Goal: Check status: Check status

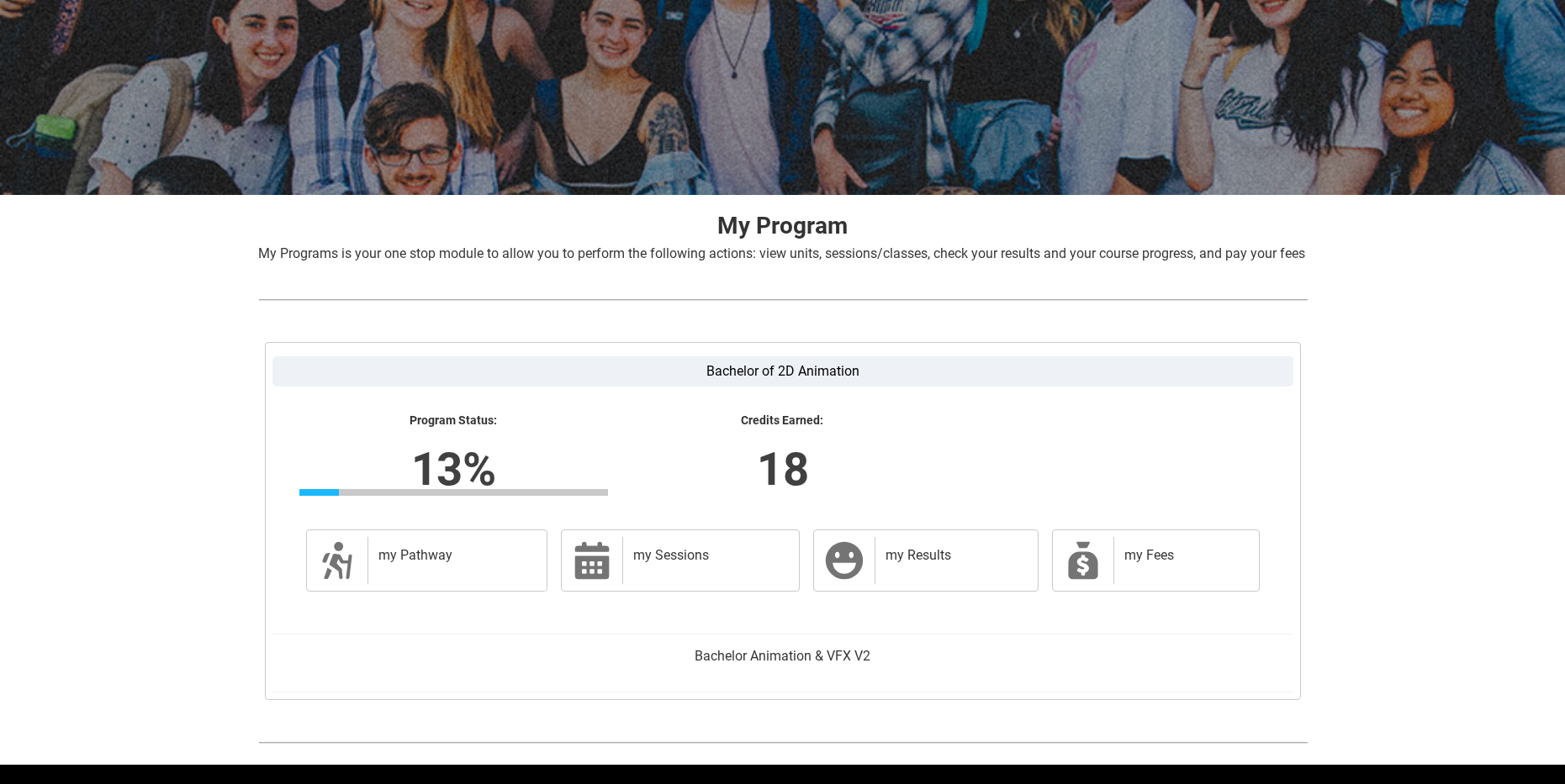
scroll to position [210, 0]
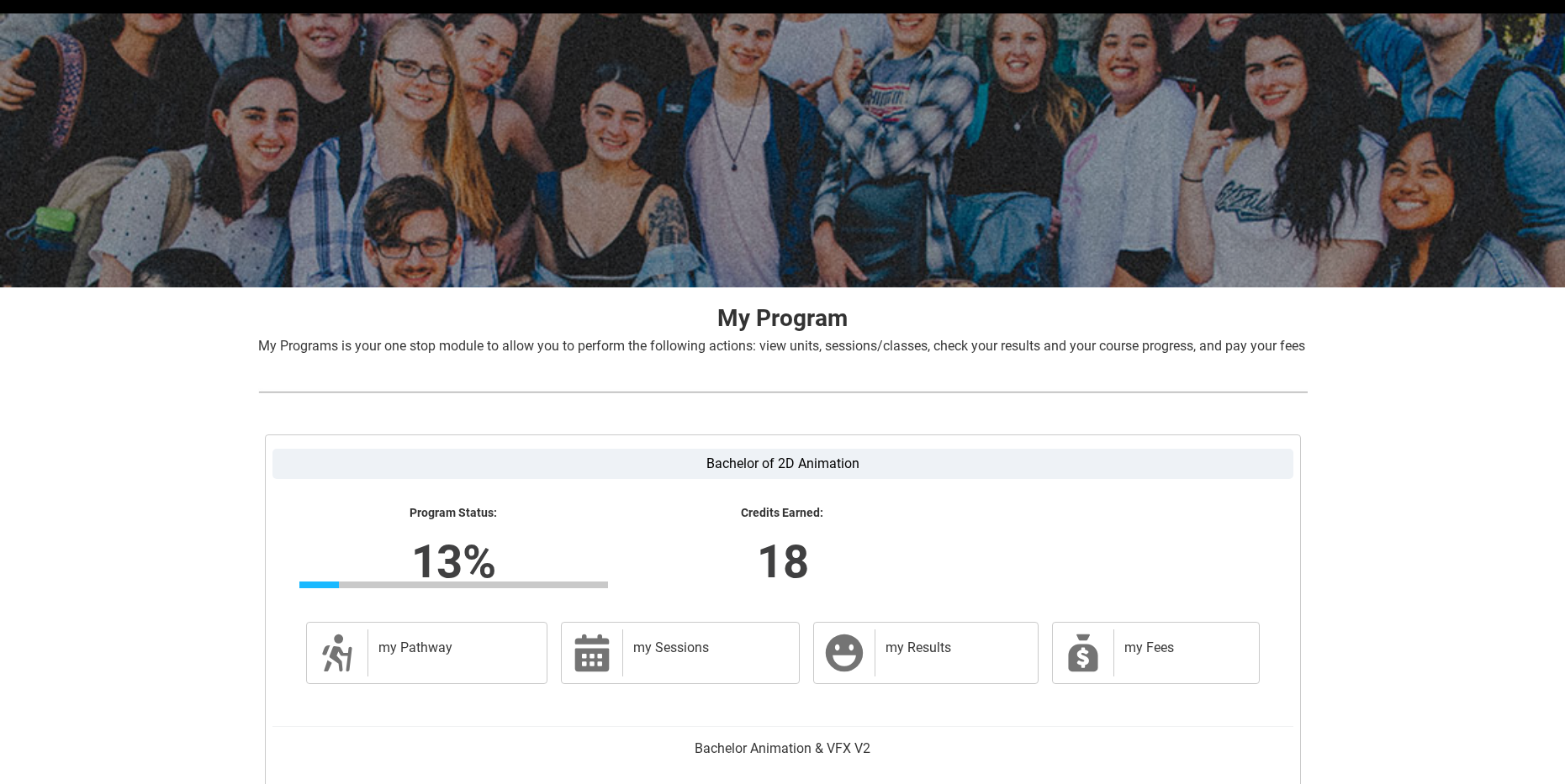
scroll to position [84, 0]
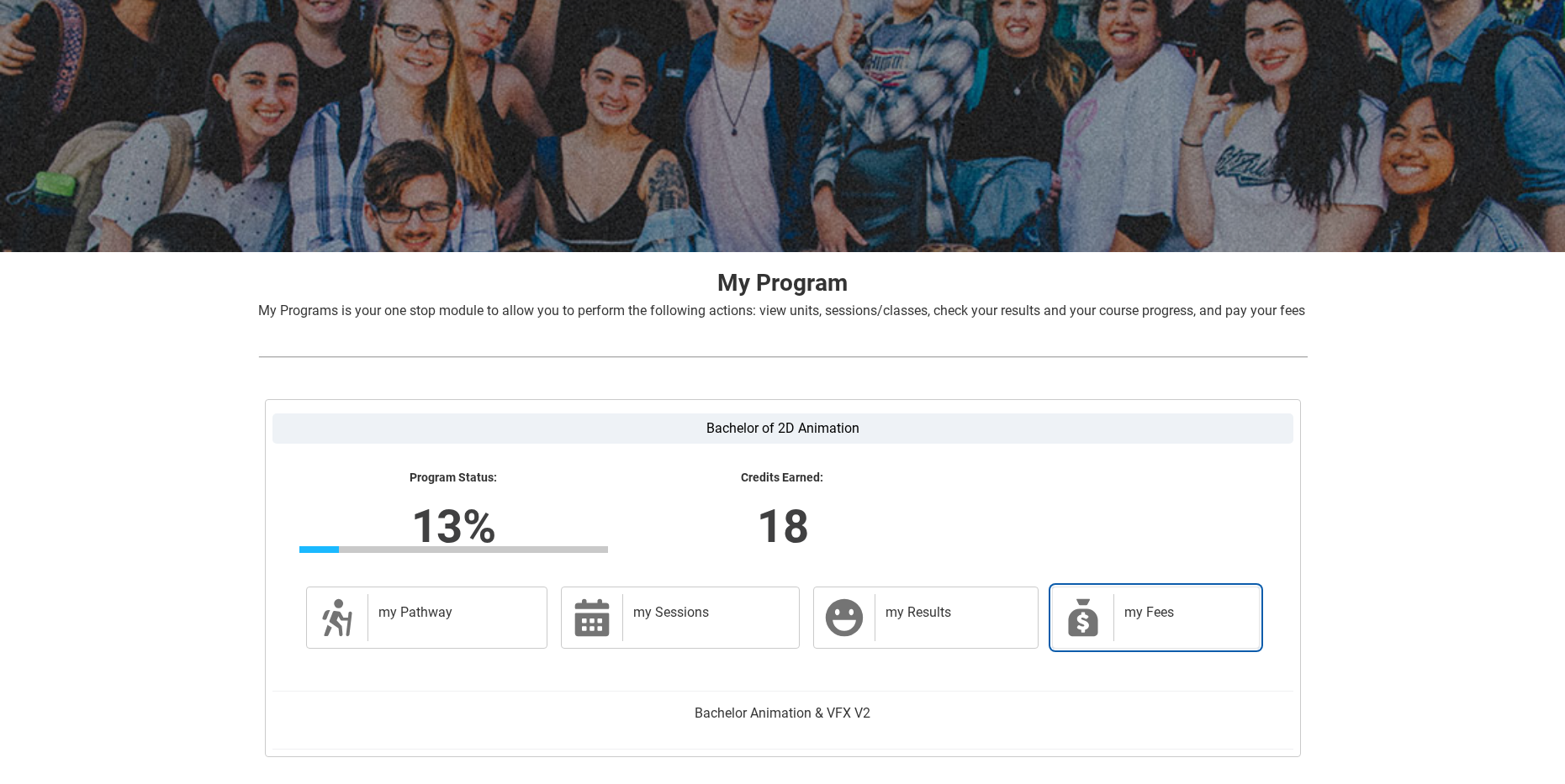
click at [1137, 641] on div "my Fees" at bounding box center [1182, 617] width 138 height 47
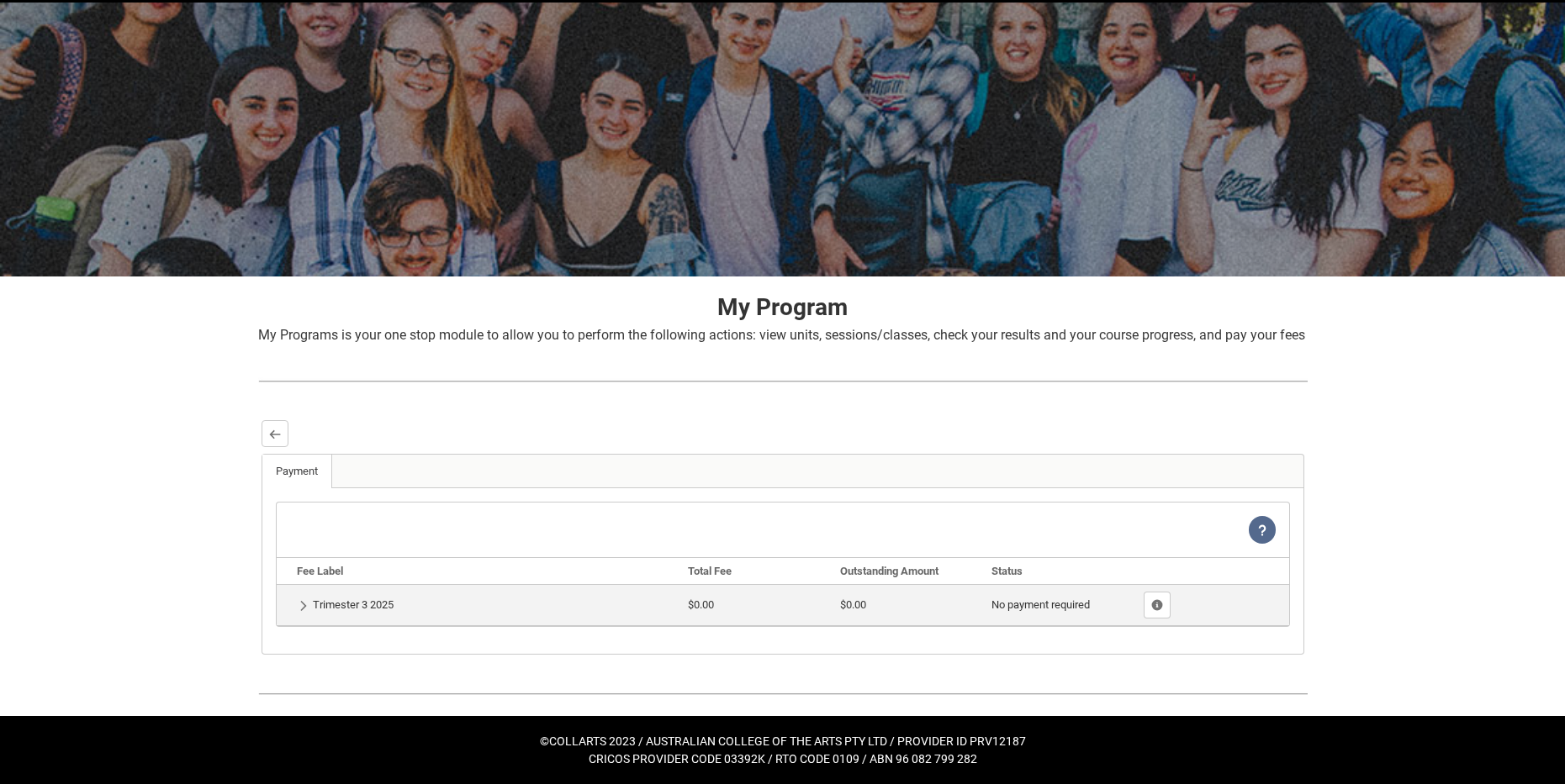
scroll to position [80, 0]
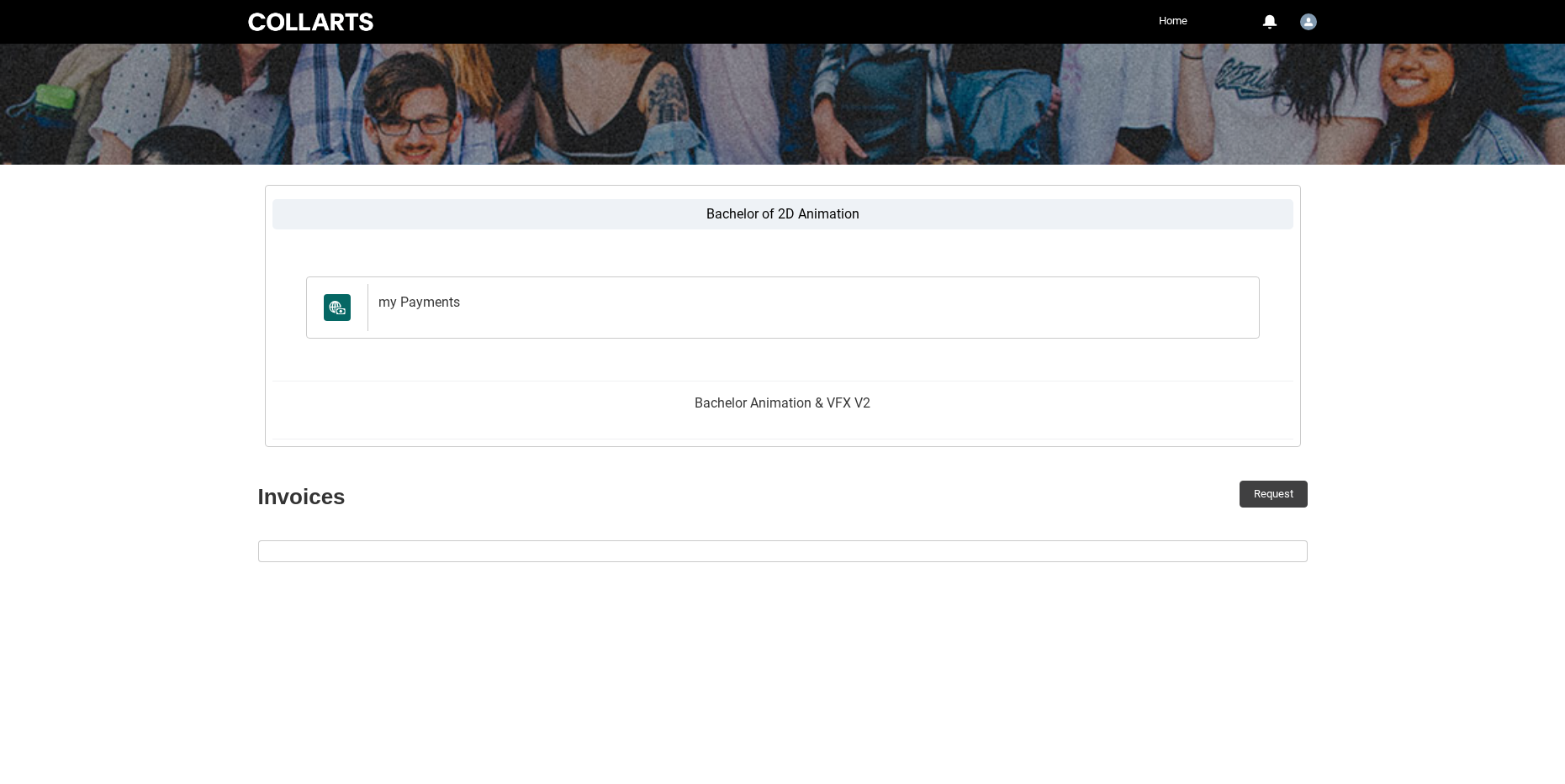
scroll to position [169, 0]
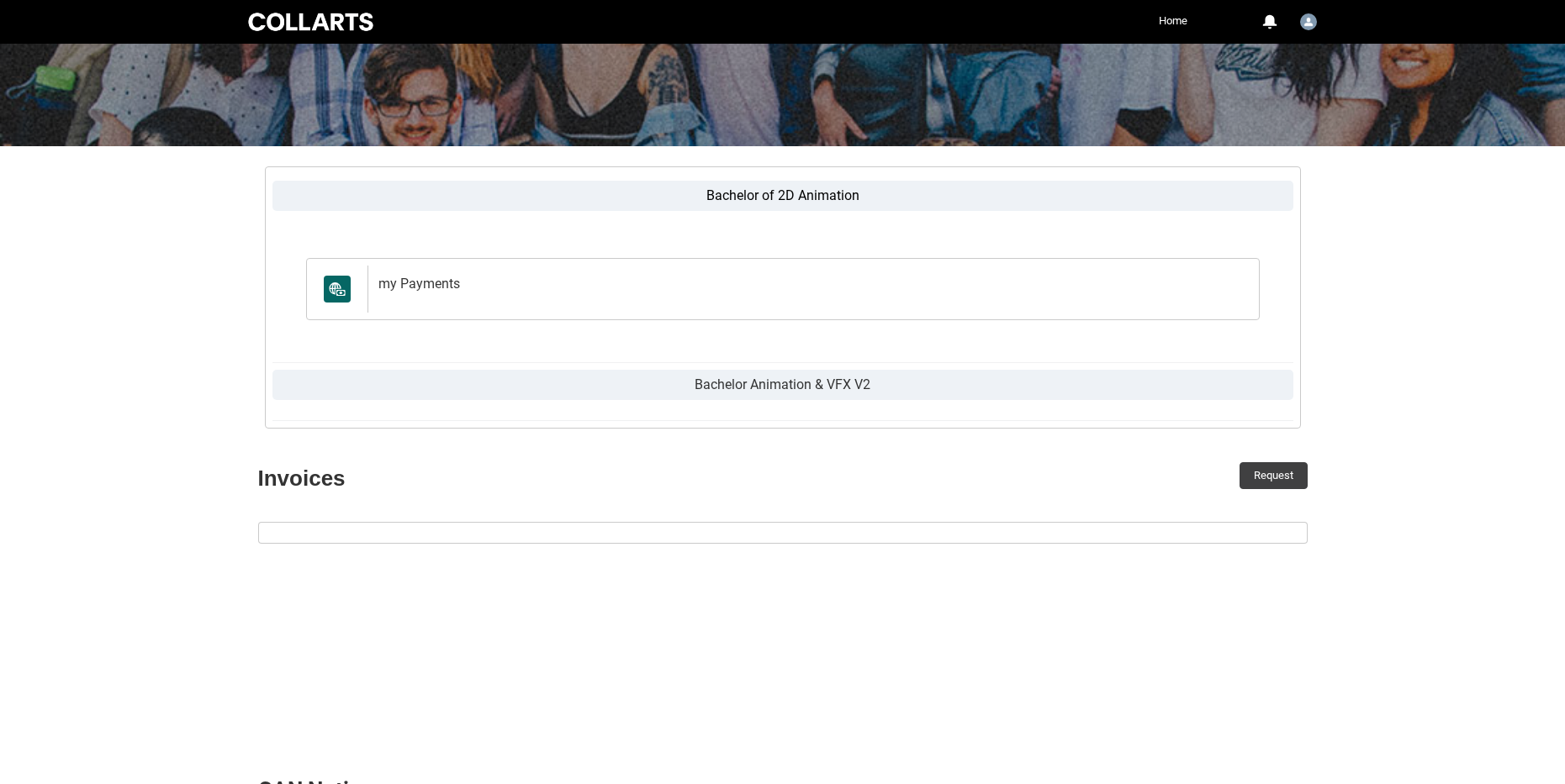
click at [767, 387] on label "Bachelor Animation & VFX V2" at bounding box center [782, 385] width 1021 height 30
click at [0, 0] on input "Bachelor Animation & VFX V2" at bounding box center [0, 0] width 0 height 0
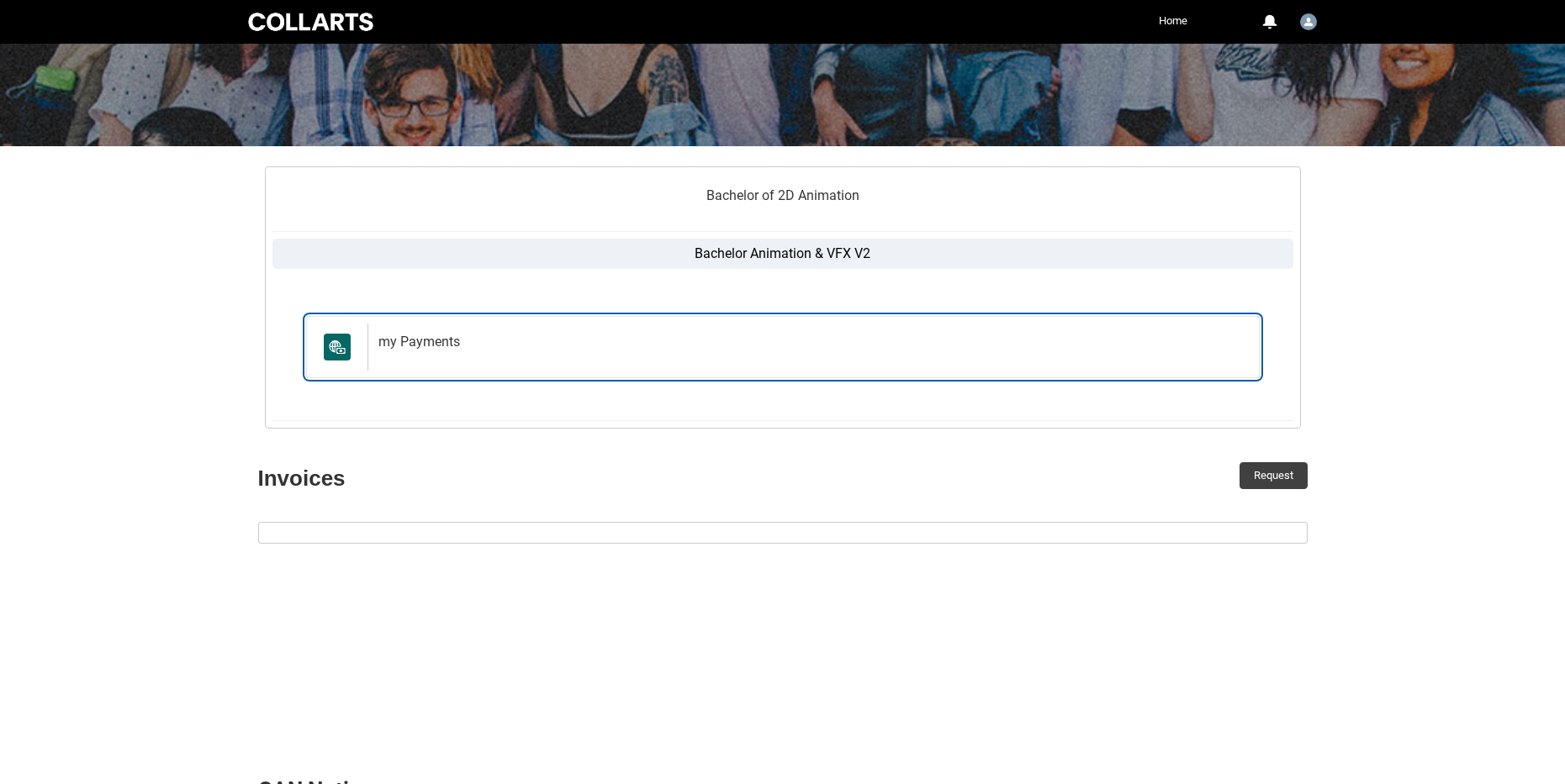
drag, startPoint x: 618, startPoint y: 348, endPoint x: 607, endPoint y: 353, distance: 12.1
click at [618, 348] on h2 "my Payments" at bounding box center [810, 342] width 863 height 16
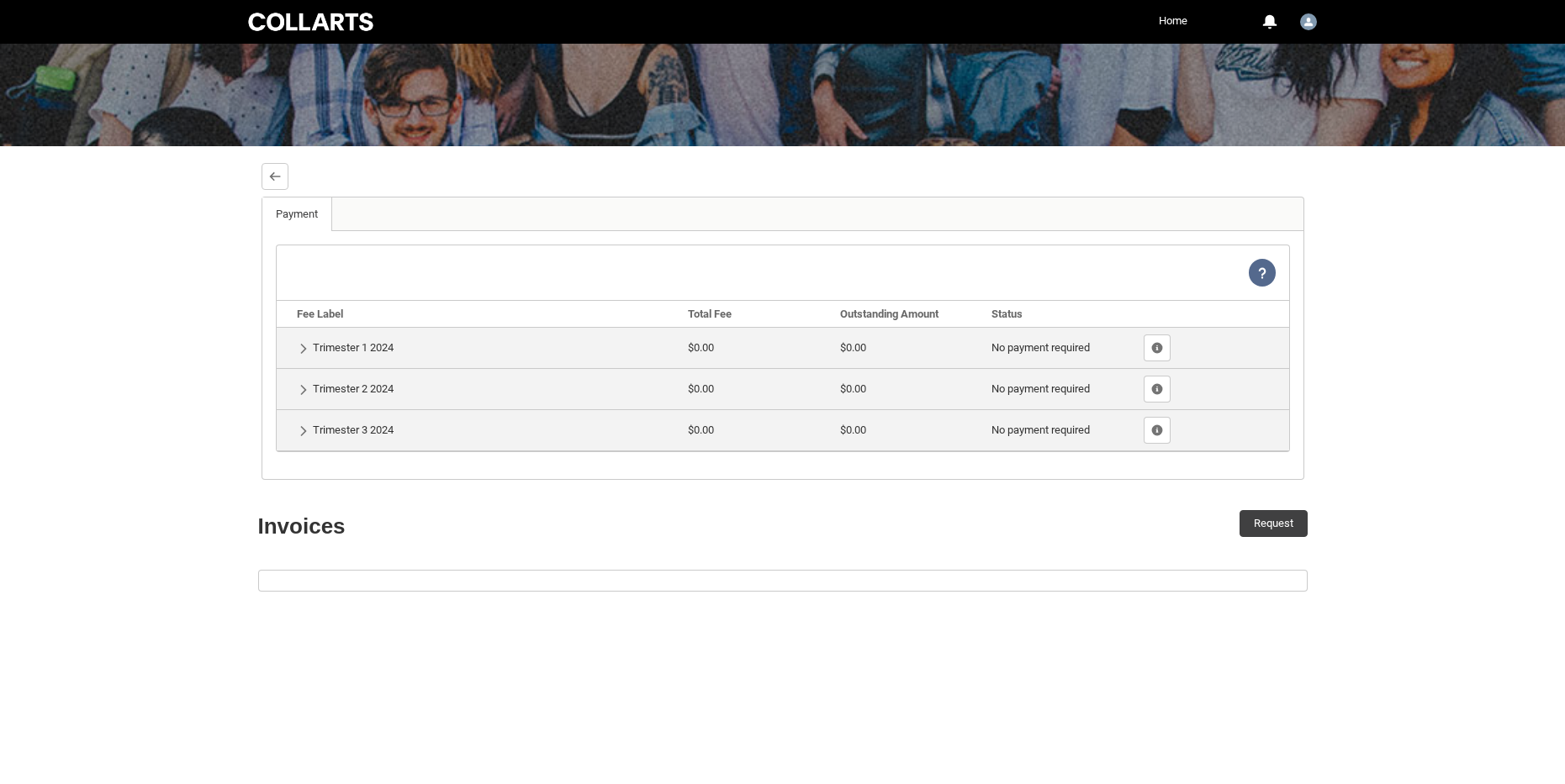
click at [301, 338] on td "Show Details Trimester 1 2024" at bounding box center [479, 347] width 405 height 41
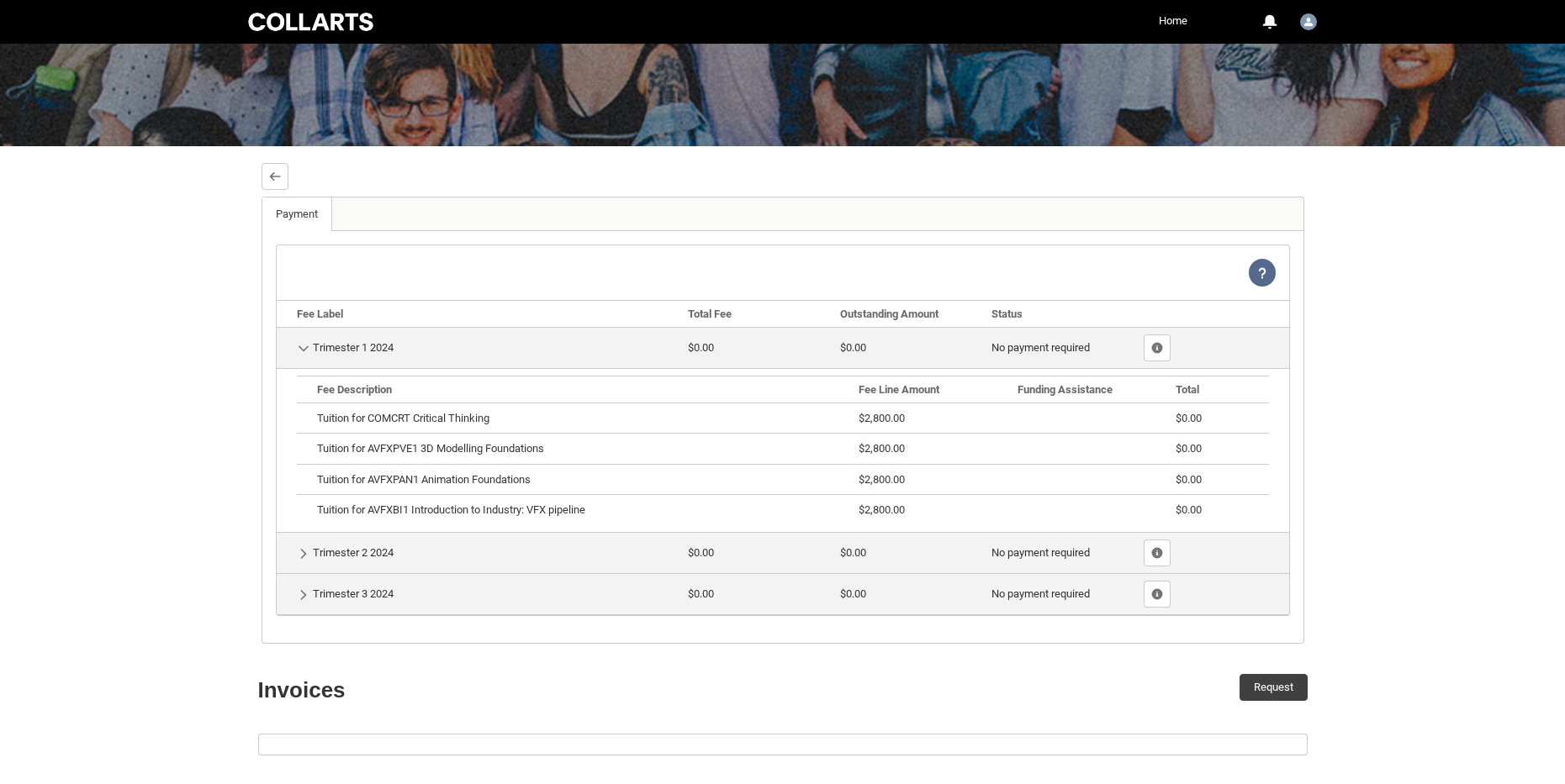
drag, startPoint x: 301, startPoint y: 338, endPoint x: 231, endPoint y: 322, distance: 71.8
click at [231, 322] on div "Skip to Main Content Collarts Education Community Home More 0 Notifications Pro…" at bounding box center [782, 592] width 1565 height 1520
click at [301, 339] on td "Hide Details Trimester 1 2024" at bounding box center [479, 347] width 405 height 41
